Goal: Task Accomplishment & Management: Manage account settings

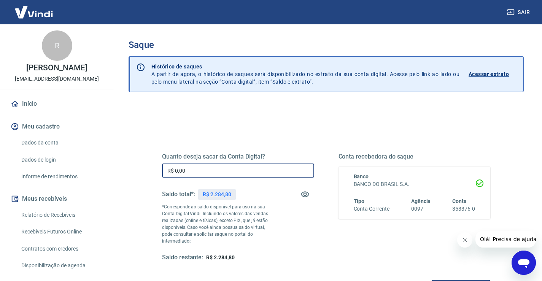
click at [228, 177] on input "R$ 0,00" at bounding box center [238, 171] width 152 height 14
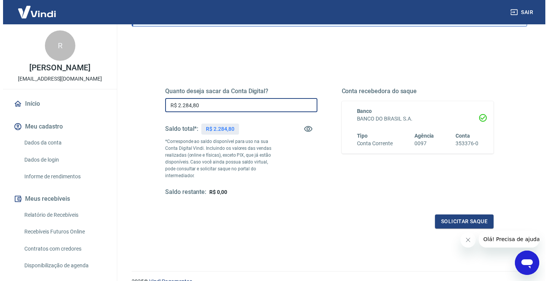
scroll to position [76, 0]
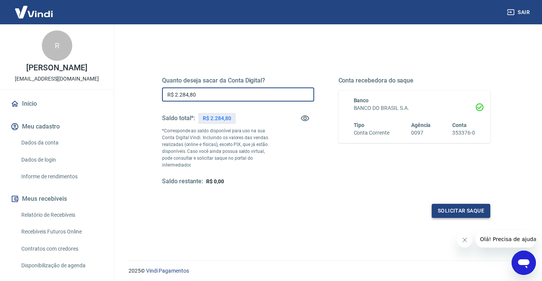
type input "R$ 2.284,80"
click at [473, 205] on button "Solicitar saque" at bounding box center [461, 211] width 59 height 14
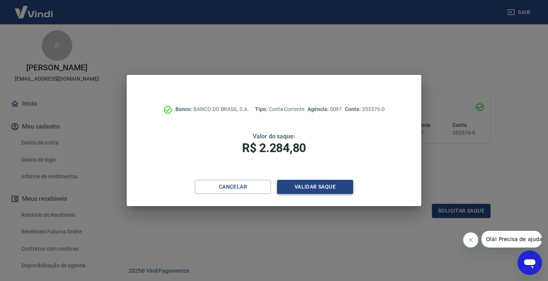
click at [308, 187] on button "Validar saque" at bounding box center [315, 187] width 76 height 14
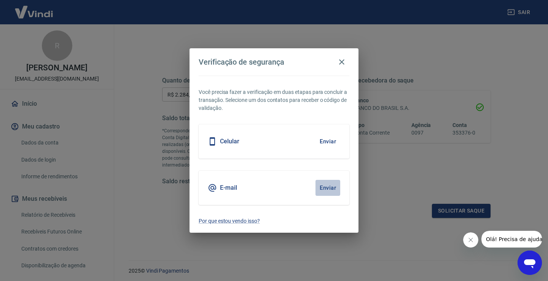
click at [328, 191] on button "Enviar" at bounding box center [327, 188] width 25 height 16
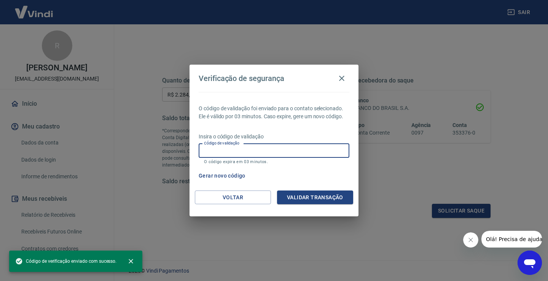
click at [321, 148] on input "Código de validação" at bounding box center [274, 151] width 151 height 14
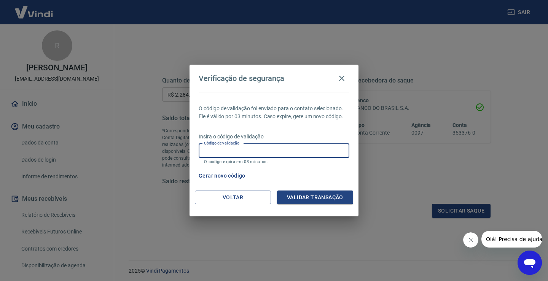
paste input "966063"
type input "966063"
click at [322, 201] on button "Validar transação" at bounding box center [315, 198] width 76 height 14
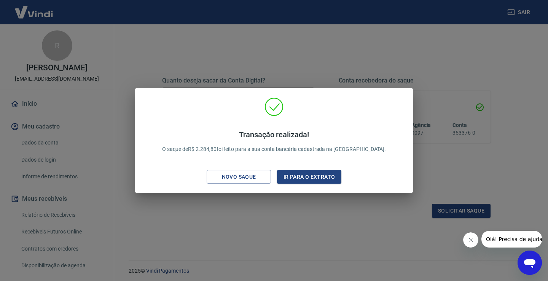
click at [312, 252] on div "Transação realizada! O saque de R$ 2.284,80 foi feito para a sua conta bancária…" at bounding box center [274, 140] width 548 height 281
